Goal: Transaction & Acquisition: Purchase product/service

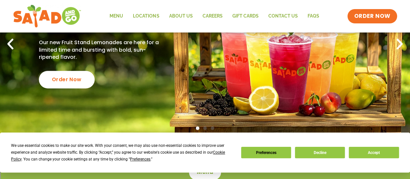
scroll to position [97, 0]
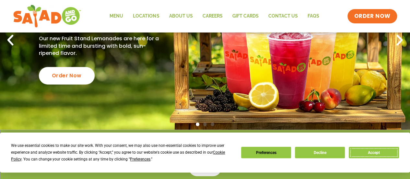
click at [386, 155] on button "Accept" at bounding box center [374, 152] width 50 height 11
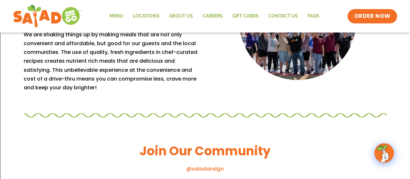
scroll to position [618, 0]
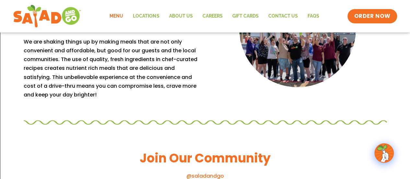
click at [119, 17] on link "Menu" at bounding box center [116, 16] width 23 height 15
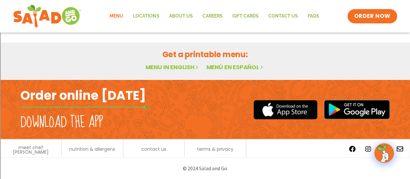
scroll to position [14, 0]
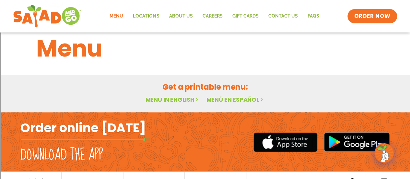
click at [169, 99] on link "Menu in English" at bounding box center [172, 99] width 55 height 8
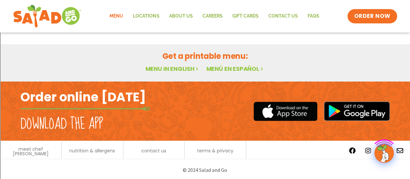
scroll to position [46, 0]
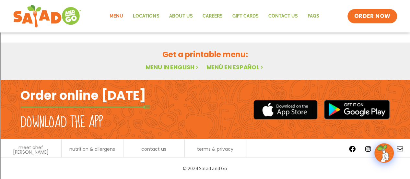
click at [189, 66] on link "Menu in English" at bounding box center [172, 67] width 55 height 8
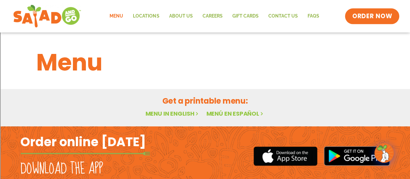
click at [378, 19] on span "ORDER NOW" at bounding box center [373, 16] width 40 height 8
